Goal: Obtain resource: Obtain resource

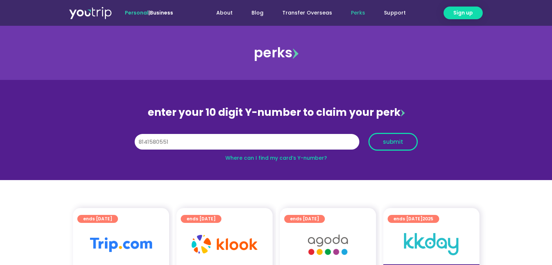
type input "8141580551"
click at [382, 147] on button "submit" at bounding box center [392, 142] width 49 height 18
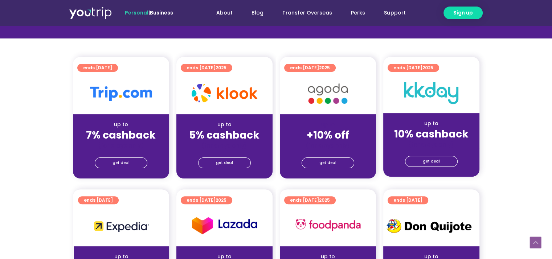
scroll to position [161, 0]
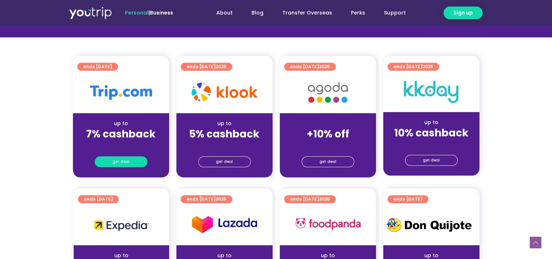
click at [130, 161] on link "get deal" at bounding box center [121, 161] width 53 height 11
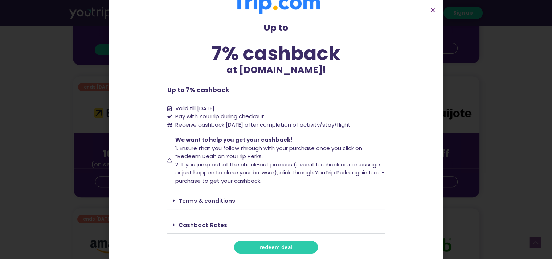
scroll to position [274, 0]
click at [251, 247] on link "redeem deal" at bounding box center [276, 247] width 84 height 13
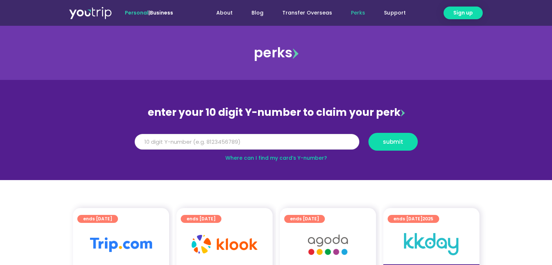
click at [170, 143] on input "Y Number" at bounding box center [247, 142] width 225 height 16
type input "8141580551"
click at [368, 133] on button "submit" at bounding box center [392, 142] width 49 height 18
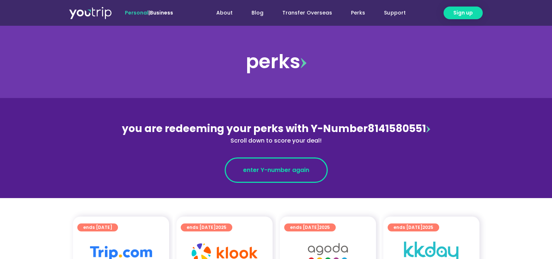
click at [237, 171] on link "enter Y-number again" at bounding box center [276, 169] width 103 height 25
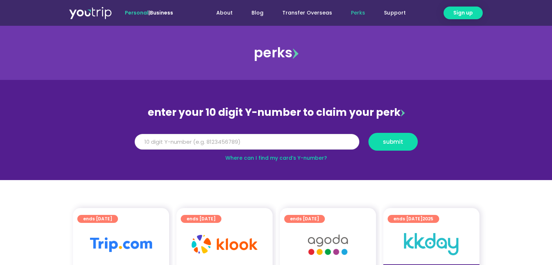
click at [152, 144] on input "Y Number" at bounding box center [247, 142] width 225 height 16
type input "8141580551"
click at [392, 144] on span "submit" at bounding box center [393, 141] width 20 height 5
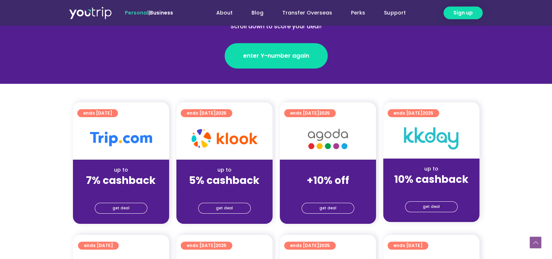
scroll to position [209, 0]
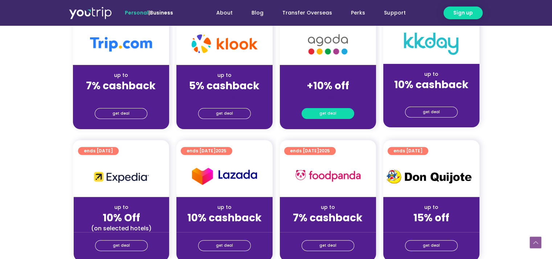
click at [329, 108] on span "get deal" at bounding box center [327, 113] width 17 height 10
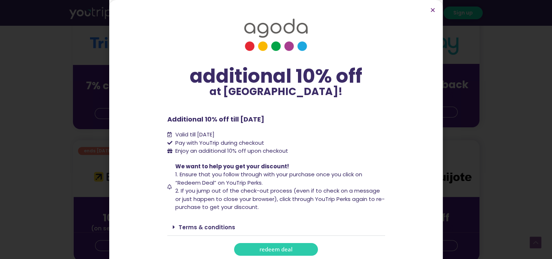
click at [283, 247] on span "redeem deal" at bounding box center [275, 249] width 33 height 5
